Goal: Navigation & Orientation: Find specific page/section

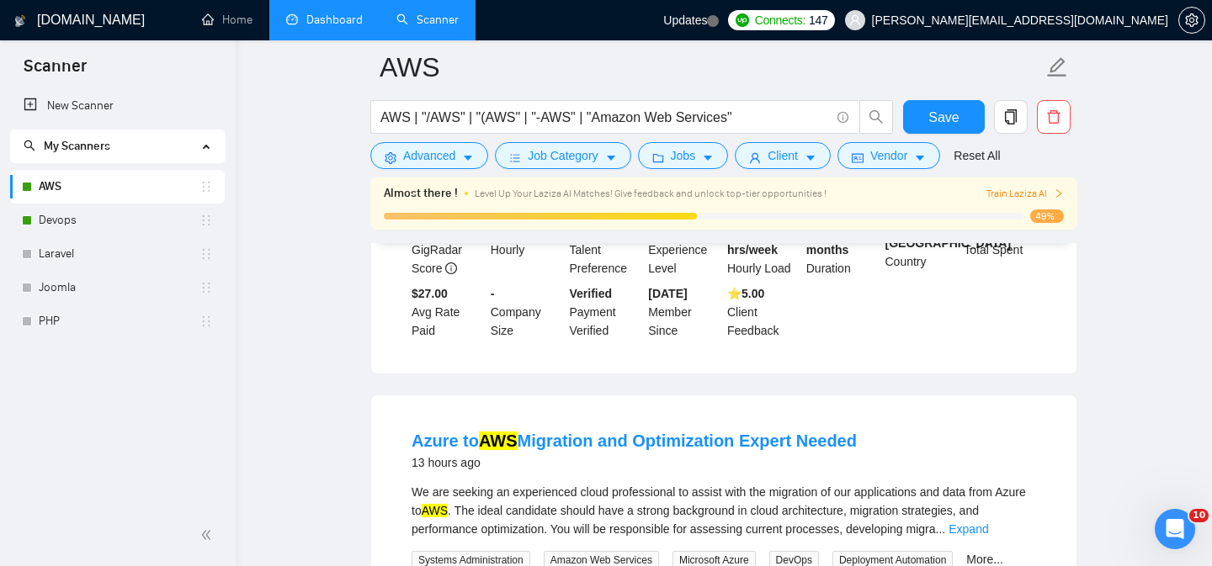
click at [308, 21] on link "Dashboard" at bounding box center [324, 20] width 77 height 14
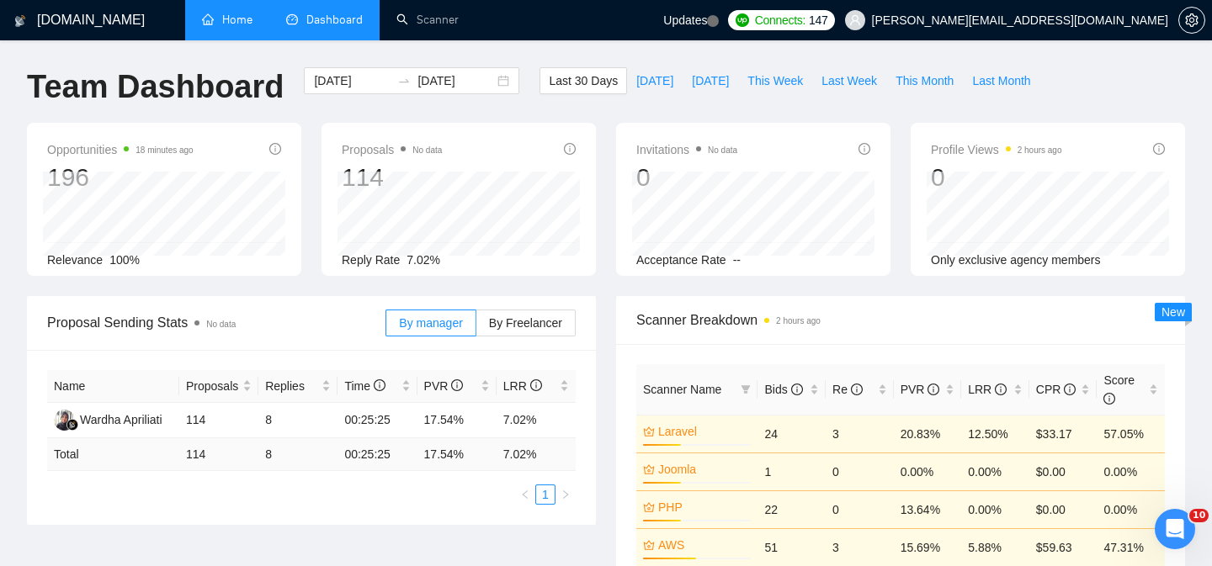
click at [236, 24] on link "Home" at bounding box center [227, 20] width 50 height 14
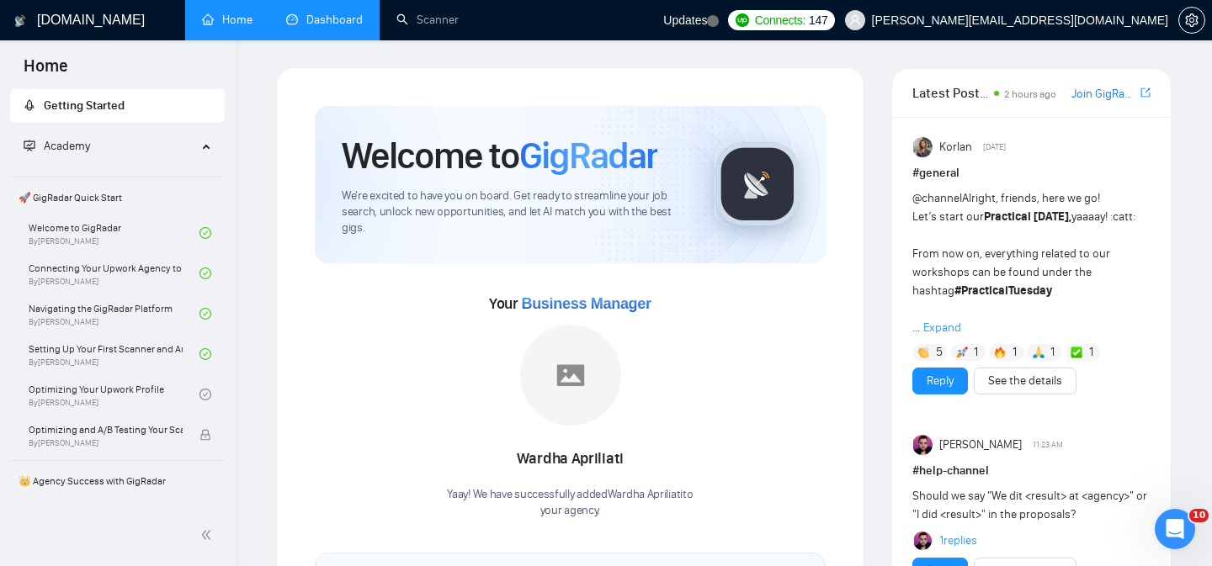
click at [340, 19] on link "Dashboard" at bounding box center [324, 20] width 77 height 14
